Goal: Task Accomplishment & Management: Manage account settings

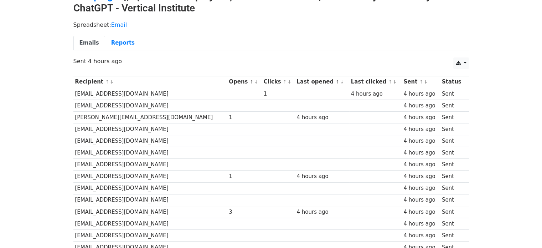
scroll to position [39, 0]
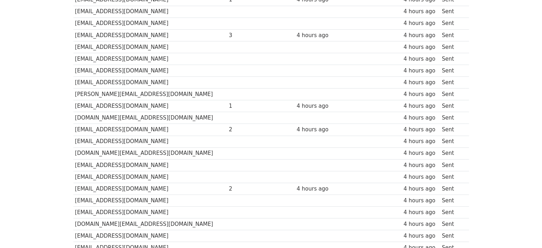
scroll to position [220, 0]
